Goal: Task Accomplishment & Management: Use online tool/utility

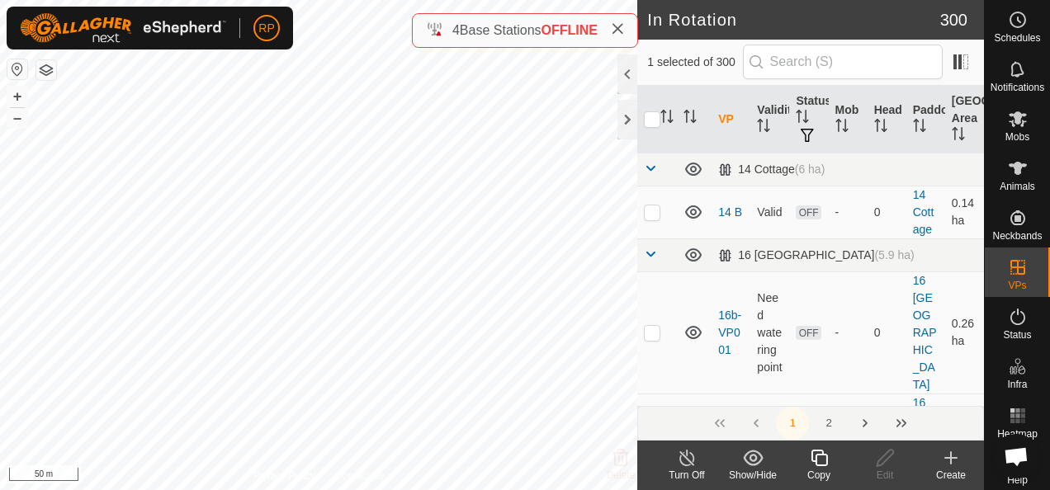
click at [820, 459] on icon at bounding box center [819, 458] width 21 height 20
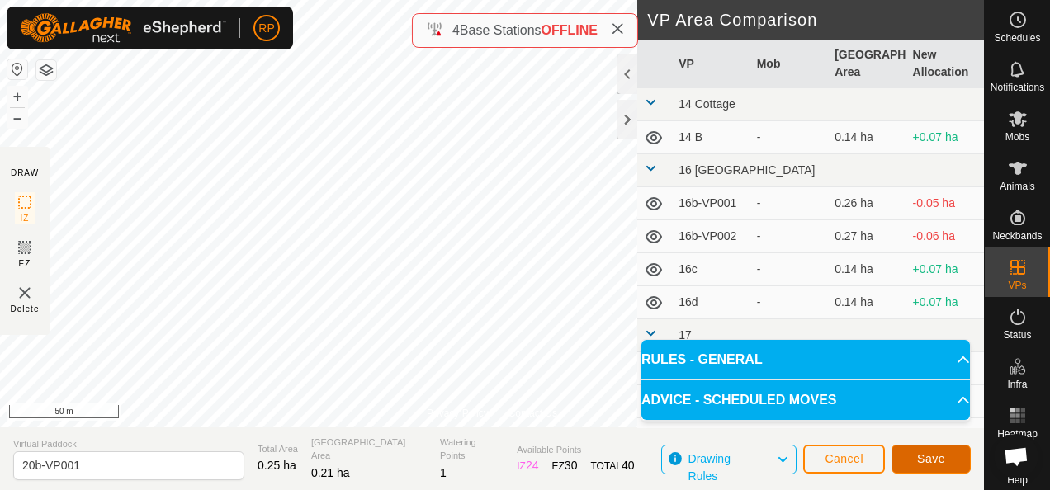
click at [933, 463] on span "Save" at bounding box center [931, 458] width 28 height 13
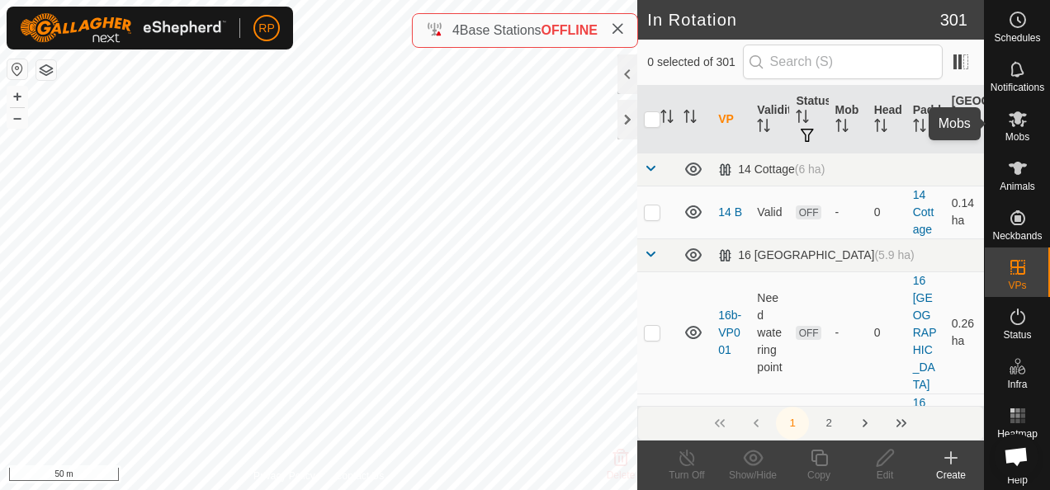
click at [1014, 118] on icon at bounding box center [1018, 119] width 18 height 16
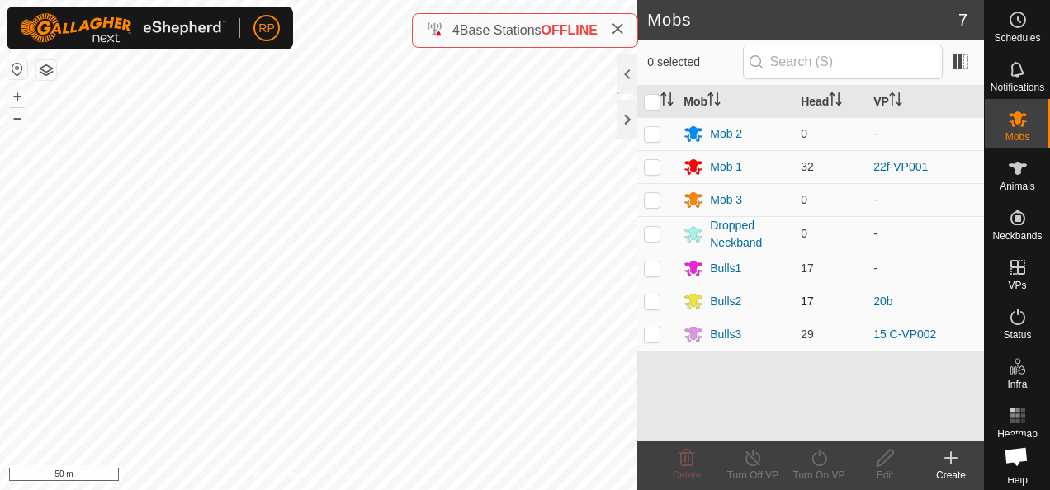
click at [655, 301] on p-checkbox at bounding box center [652, 301] width 17 height 13
checkbox input "true"
click at [817, 461] on icon at bounding box center [819, 458] width 21 height 20
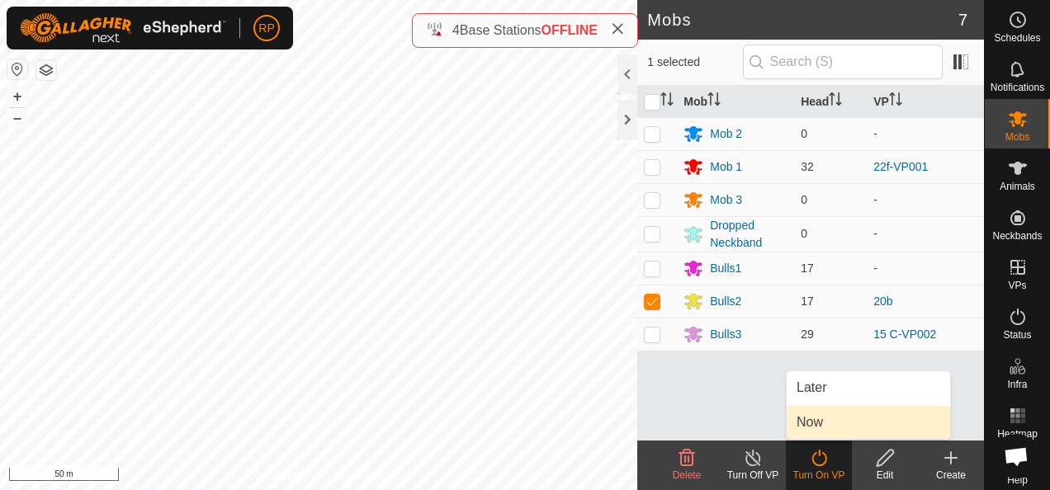
click at [812, 428] on link "Now" at bounding box center [868, 422] width 163 height 33
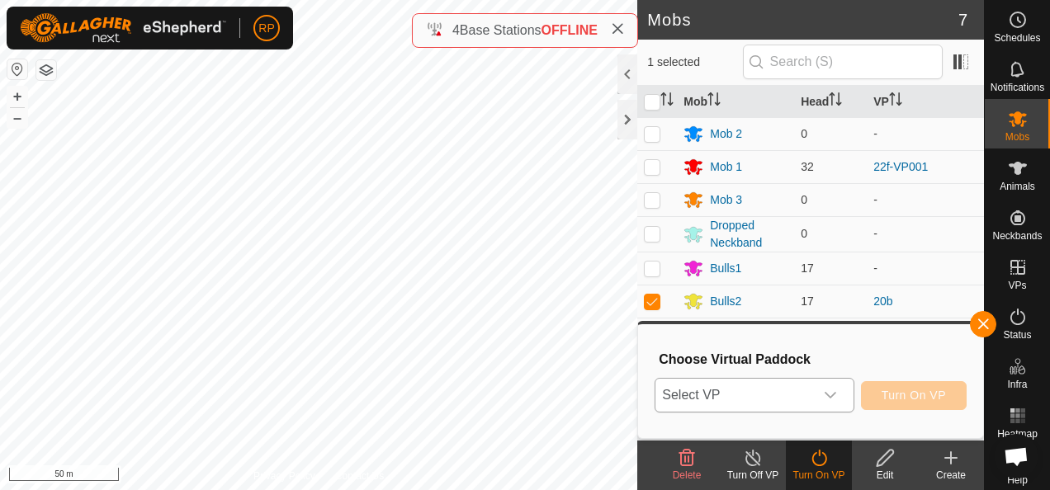
click at [793, 397] on span "Select VP" at bounding box center [734, 395] width 158 height 33
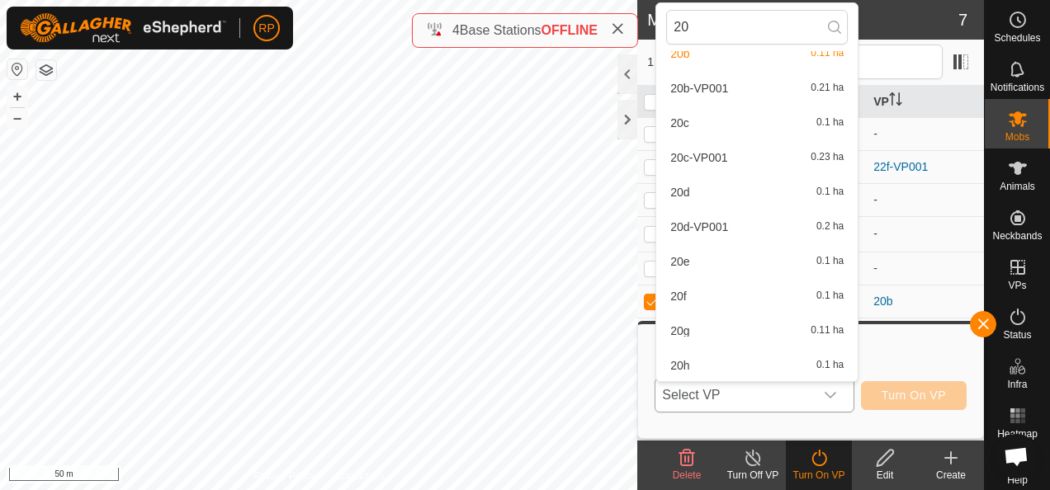
scroll to position [373, 0]
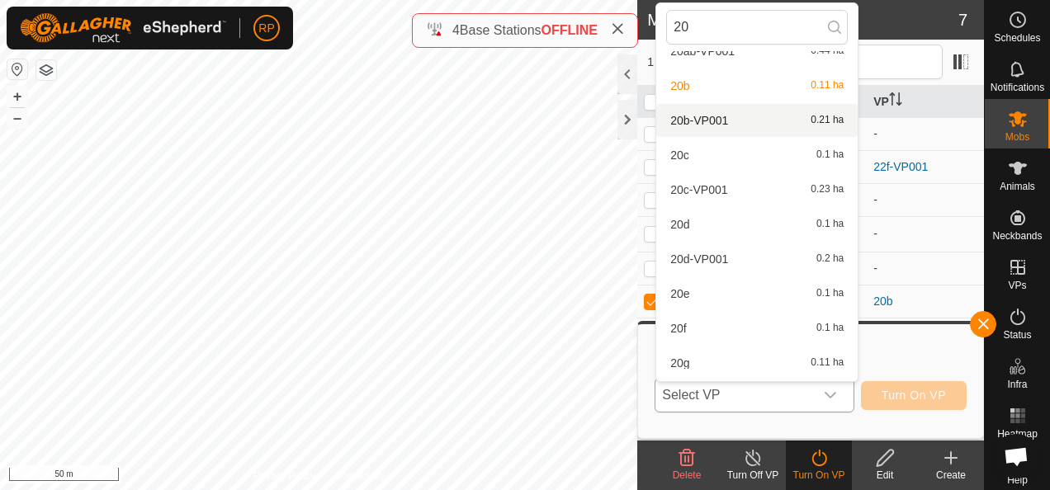
type input "20"
click at [687, 121] on li "20b-VP001 0.21 ha" at bounding box center [756, 120] width 201 height 33
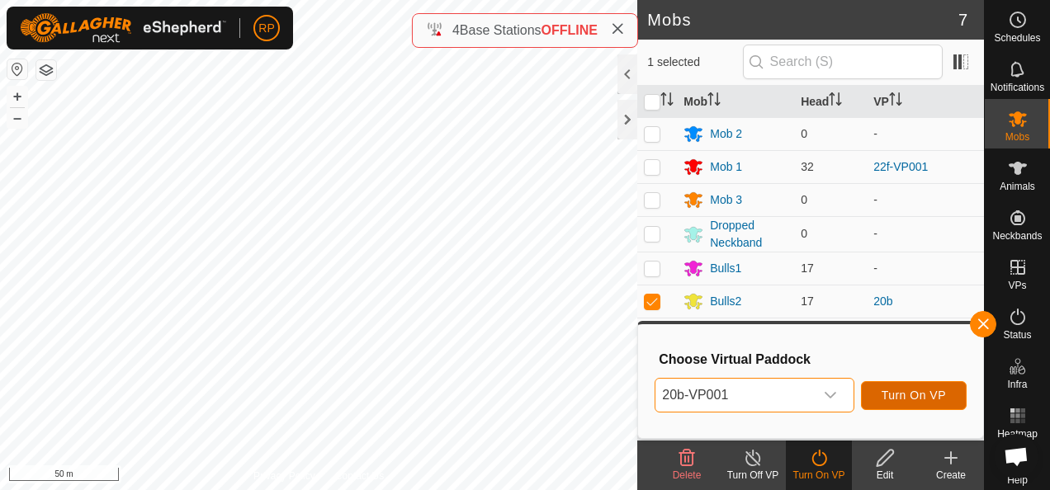
click at [897, 400] on span "Turn On VP" at bounding box center [913, 395] width 64 height 13
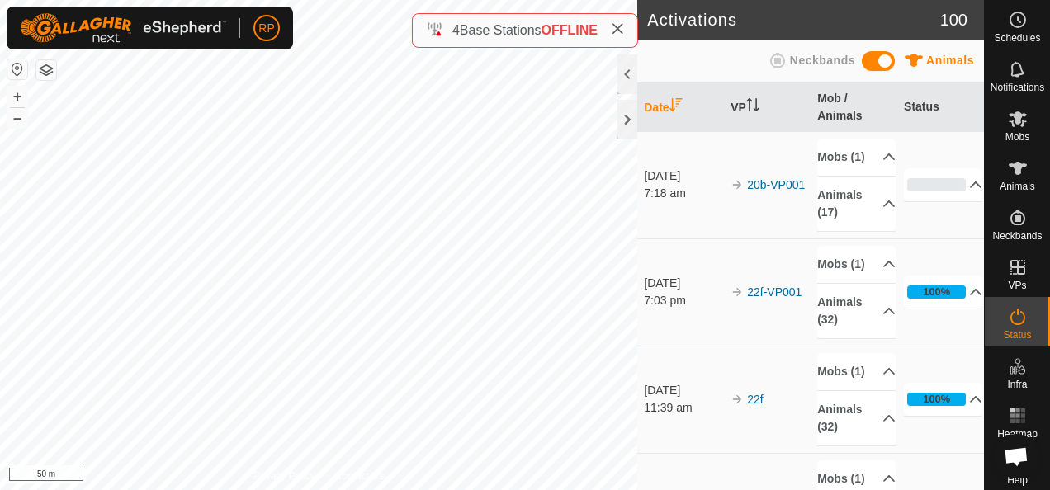
click at [513, 489] on html "RP Schedules Notifications Mobs Animals Neckbands VPs Status Infra Heatmap Help…" at bounding box center [525, 245] width 1050 height 490
